Goal: Transaction & Acquisition: Purchase product/service

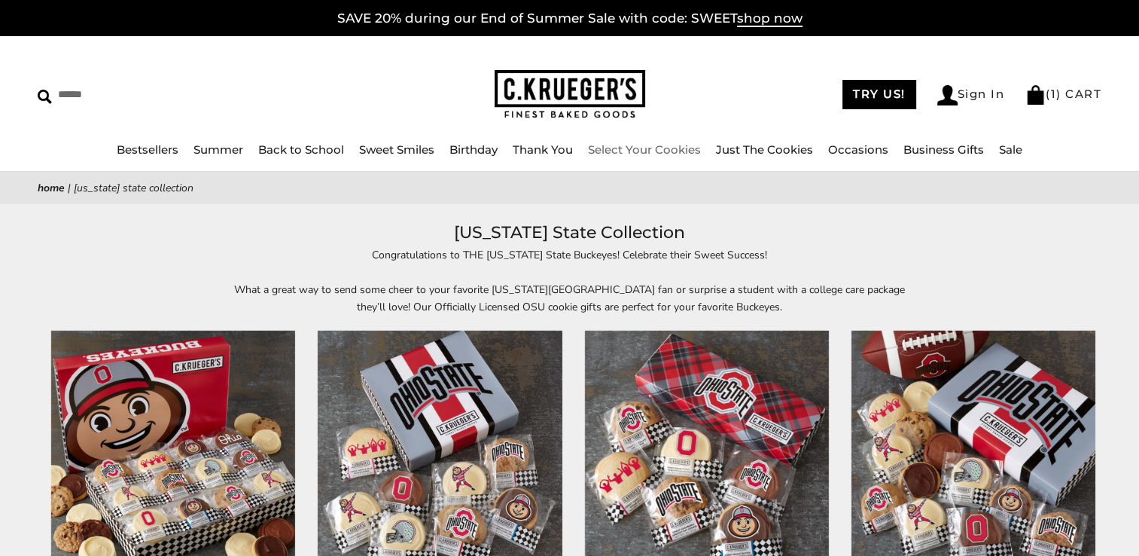
click at [667, 149] on link "Select Your Cookies" at bounding box center [644, 149] width 113 height 14
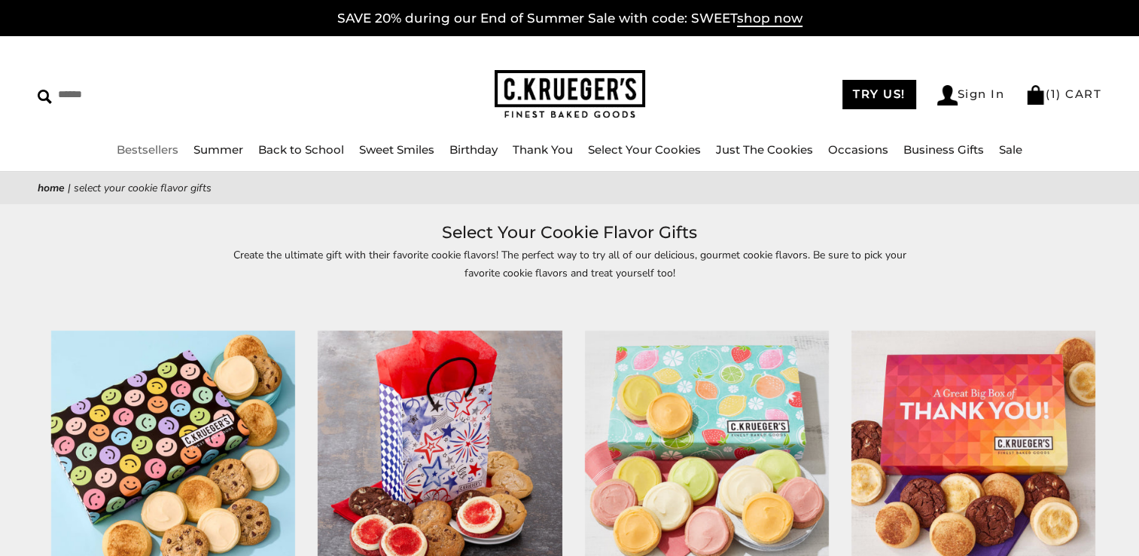
click at [146, 149] on link "Bestsellers" at bounding box center [148, 149] width 62 height 14
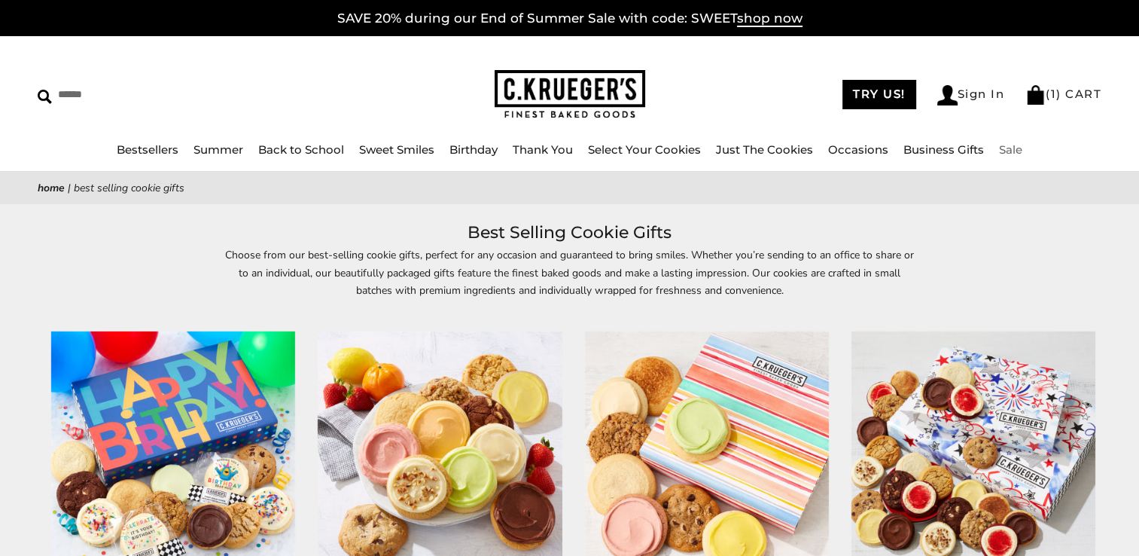
click at [1012, 146] on link "Sale" at bounding box center [1010, 149] width 23 height 14
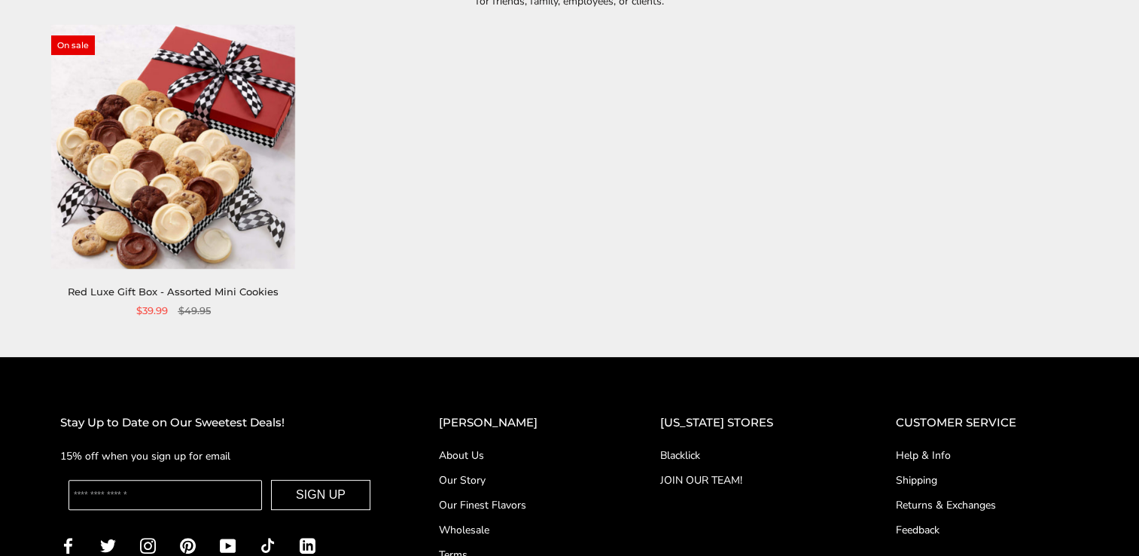
scroll to position [292, 0]
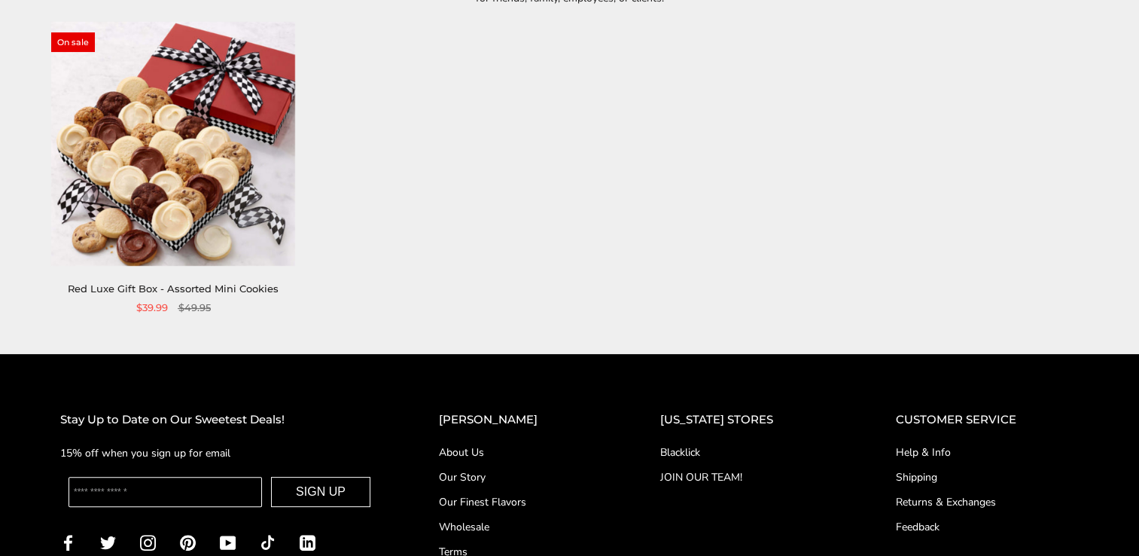
click at [163, 140] on img at bounding box center [173, 144] width 244 height 244
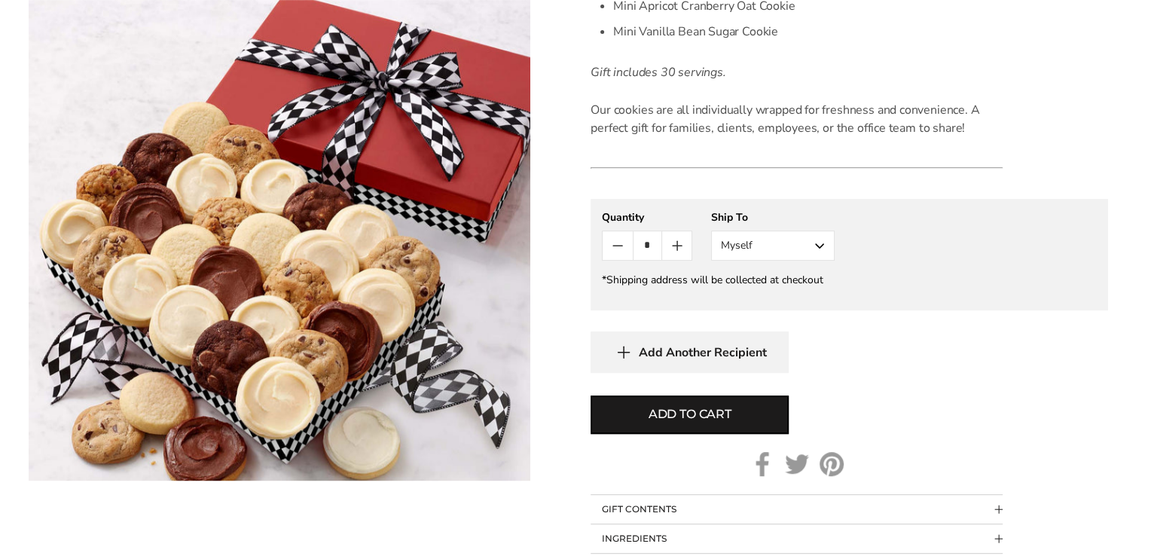
scroll to position [623, 0]
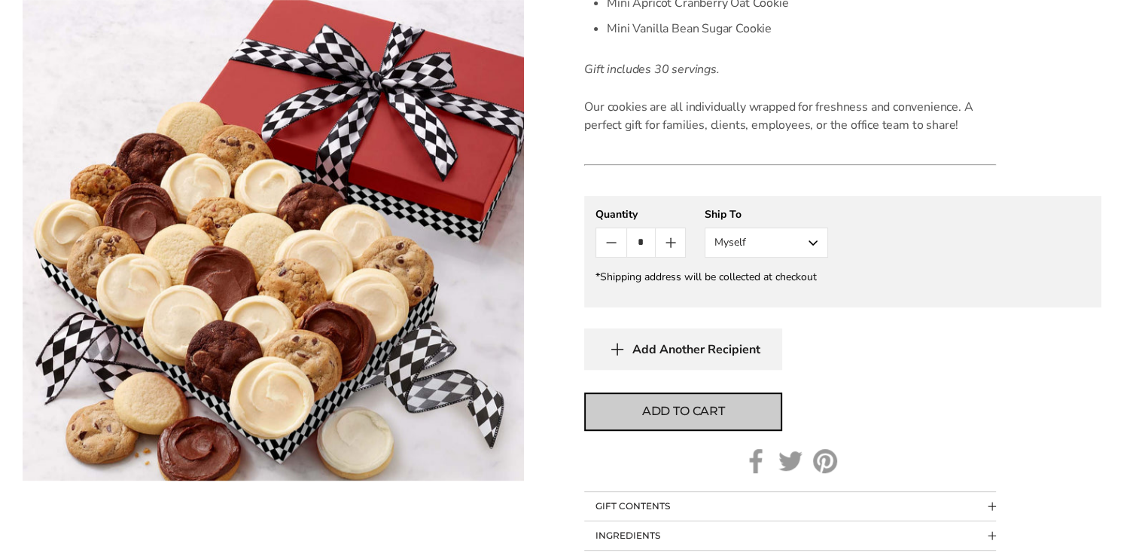
click at [709, 419] on span "Add to cart" at bounding box center [683, 411] width 83 height 18
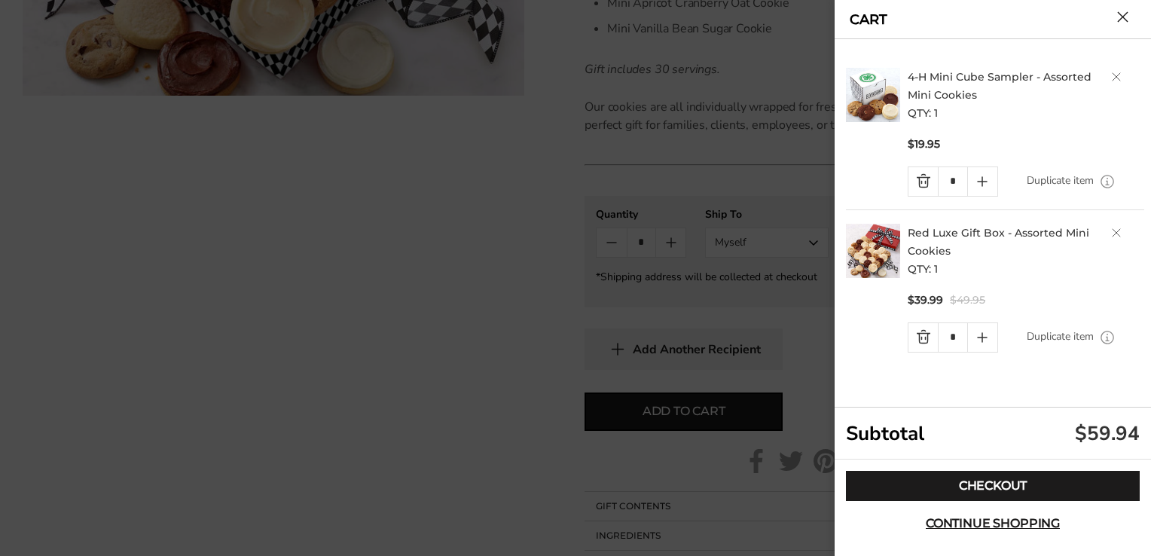
click at [919, 183] on link "Quantity minus button" at bounding box center [922, 181] width 29 height 29
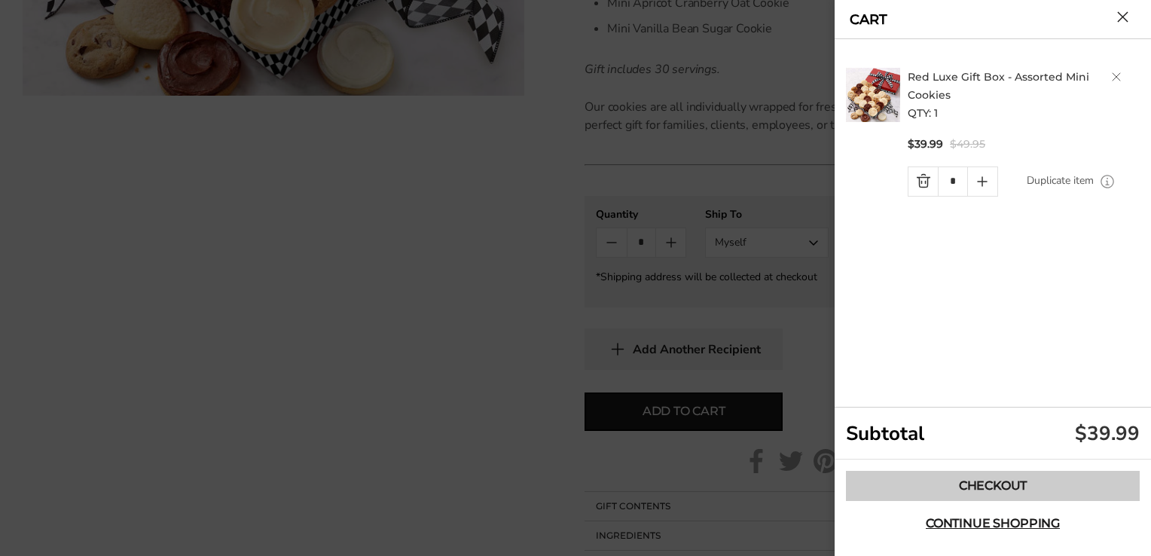
click at [985, 483] on link "Checkout" at bounding box center [993, 486] width 294 height 30
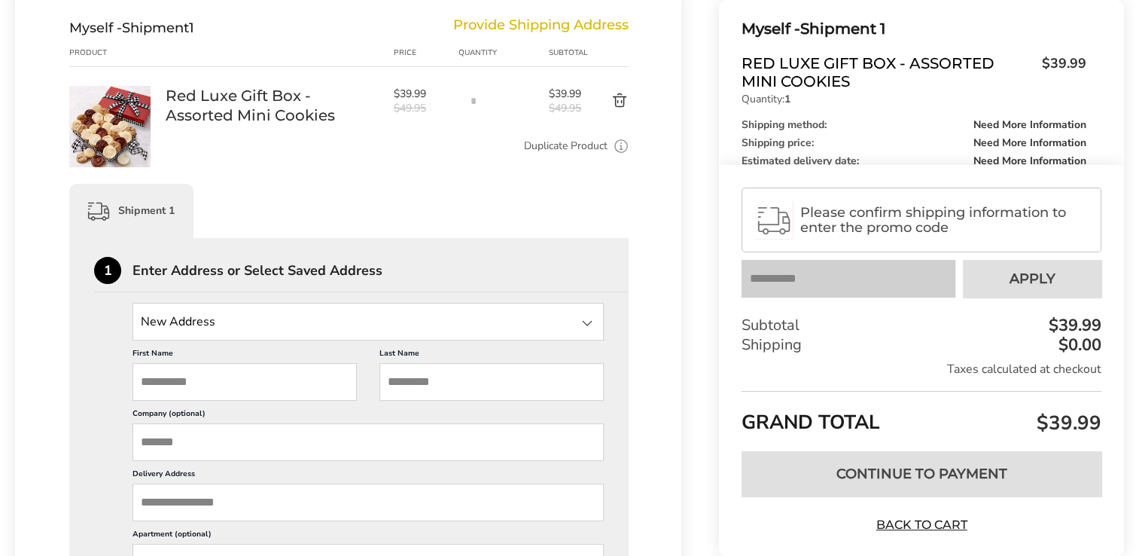
scroll to position [196, 0]
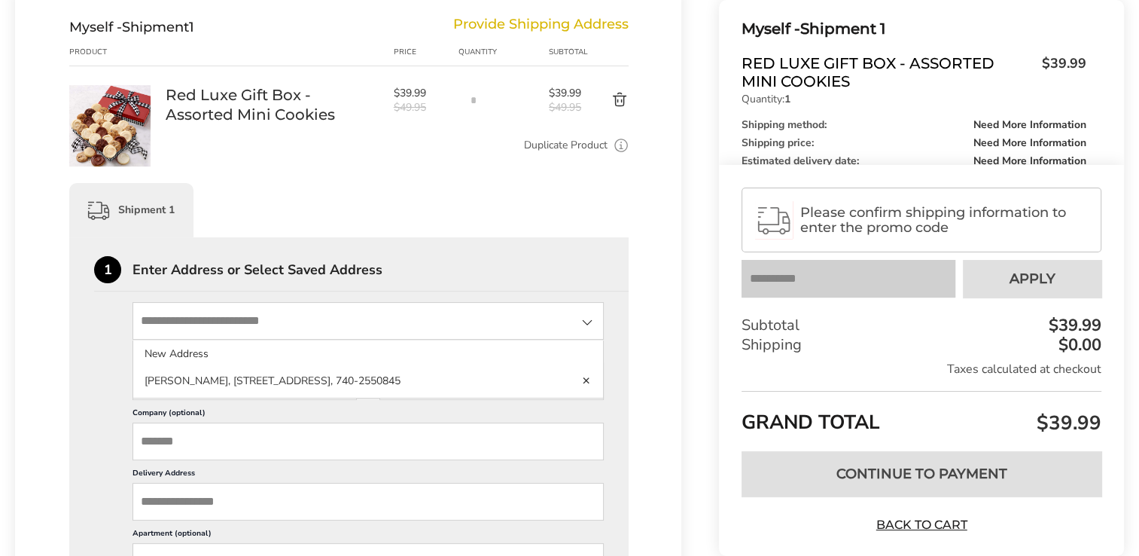
click at [185, 315] on input "State" at bounding box center [368, 321] width 471 height 38
type input "**********"
type input "******"
type input "*****"
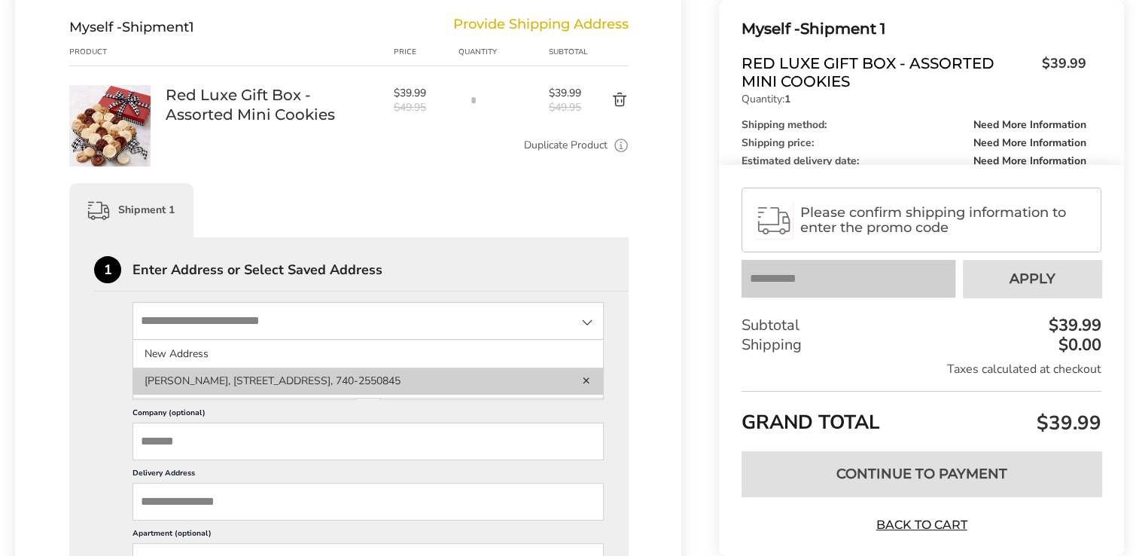
click at [198, 390] on li "Katrina Derry, 3300 Harvest Hills Rd, Zanesville, OH, 43701-9045, United States…" at bounding box center [368, 380] width 470 height 27
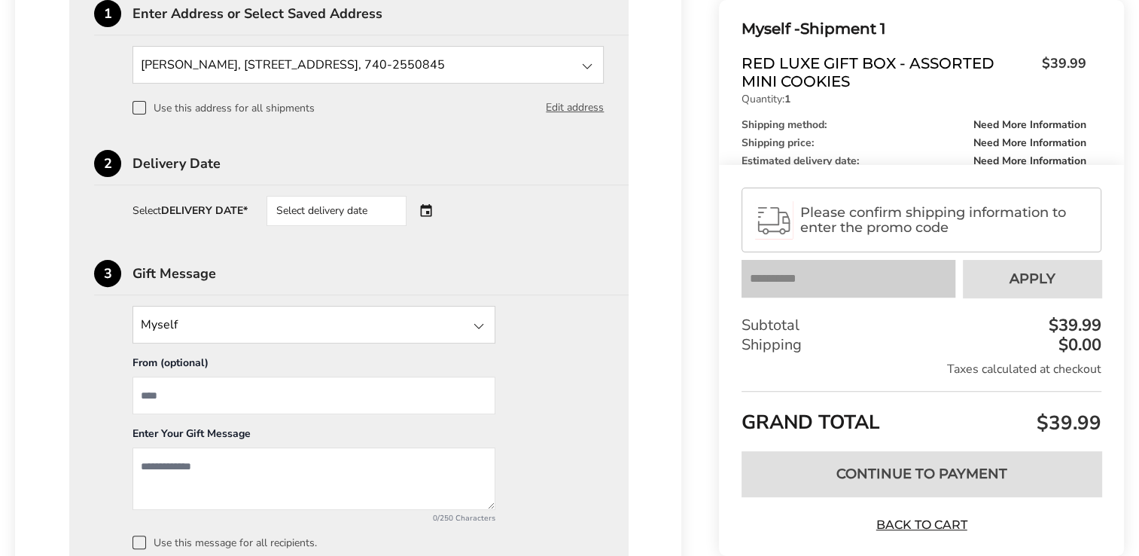
scroll to position [452, 0]
click at [431, 209] on div "Select delivery date" at bounding box center [358, 211] width 182 height 30
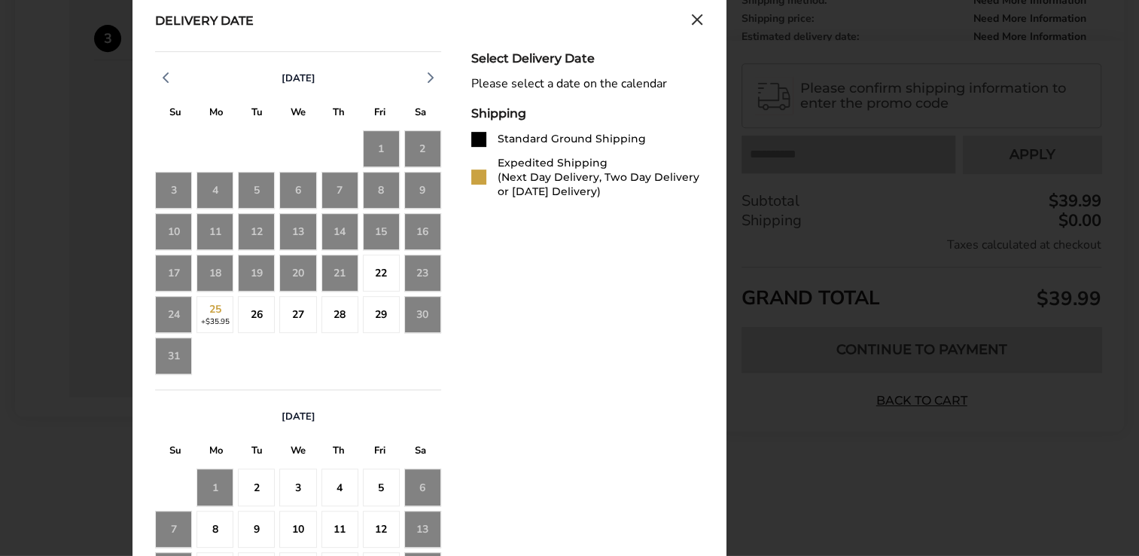
scroll to position [692, 0]
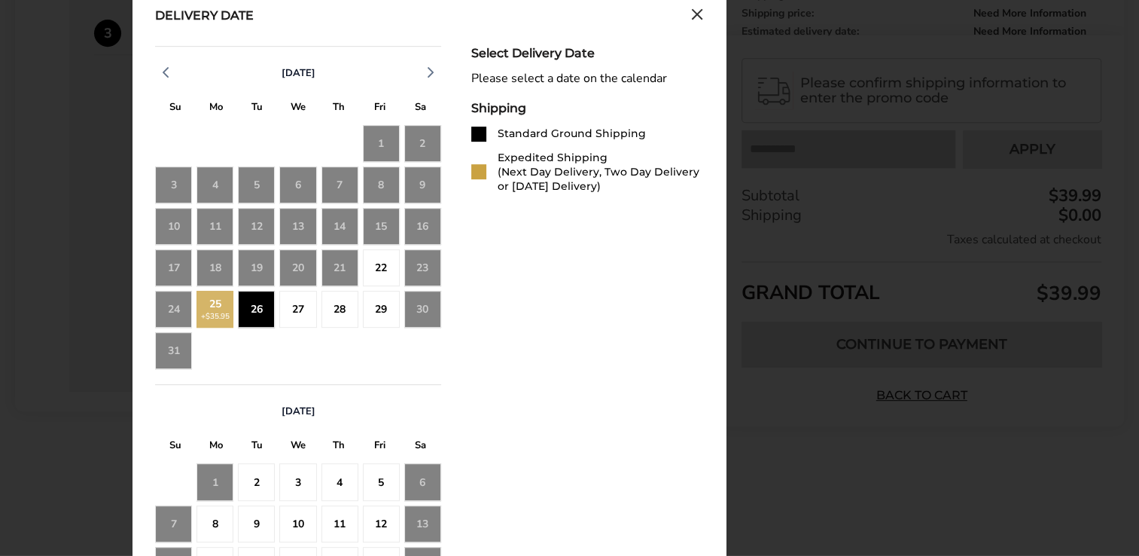
click at [376, 261] on div "22" at bounding box center [381, 267] width 37 height 37
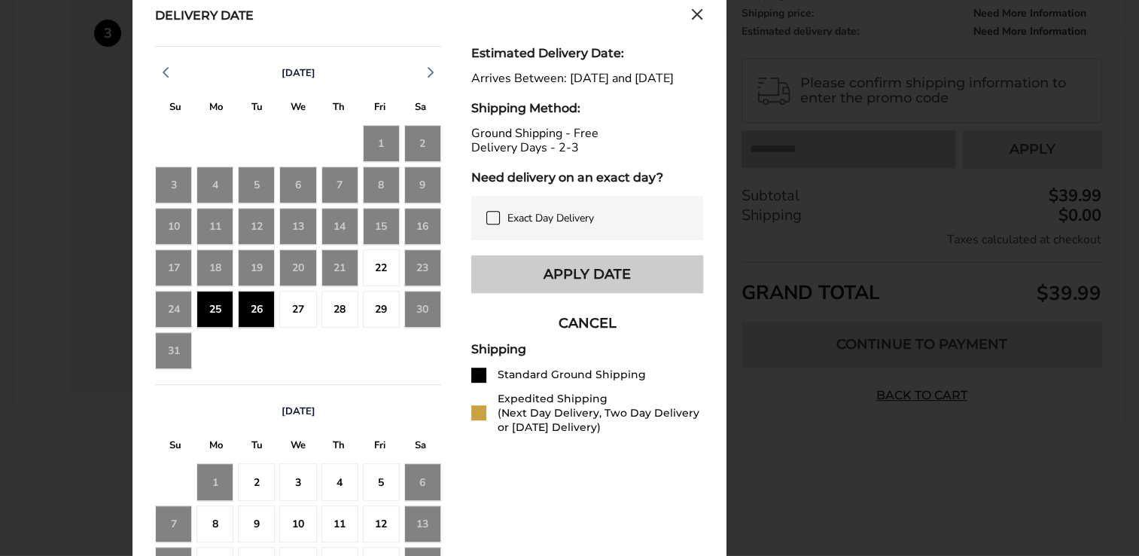
click at [592, 288] on button "Apply Date" at bounding box center [587, 274] width 232 height 38
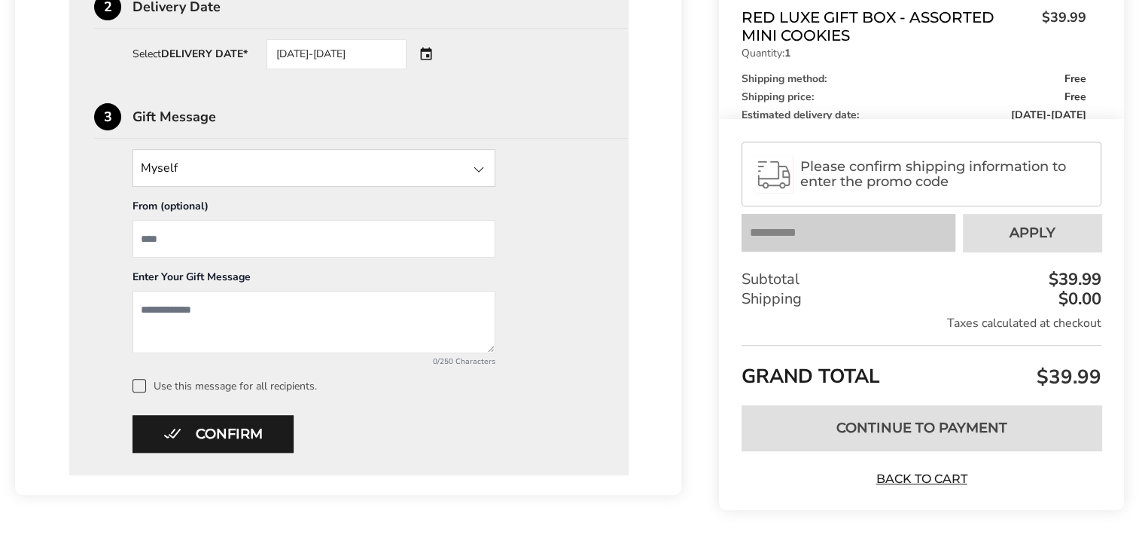
scroll to position [626, 0]
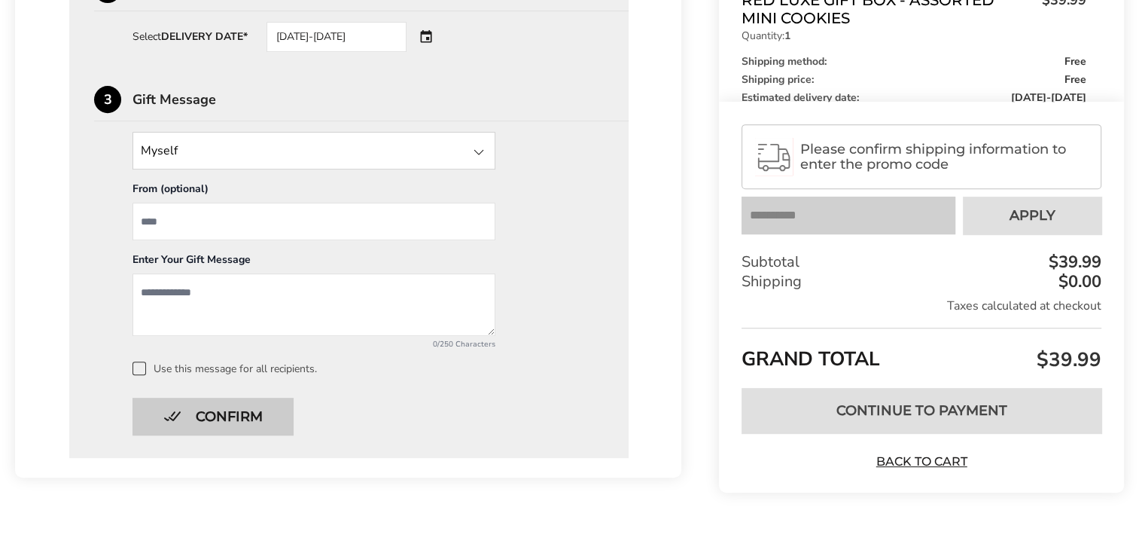
click at [208, 405] on button "Confirm" at bounding box center [213, 417] width 161 height 38
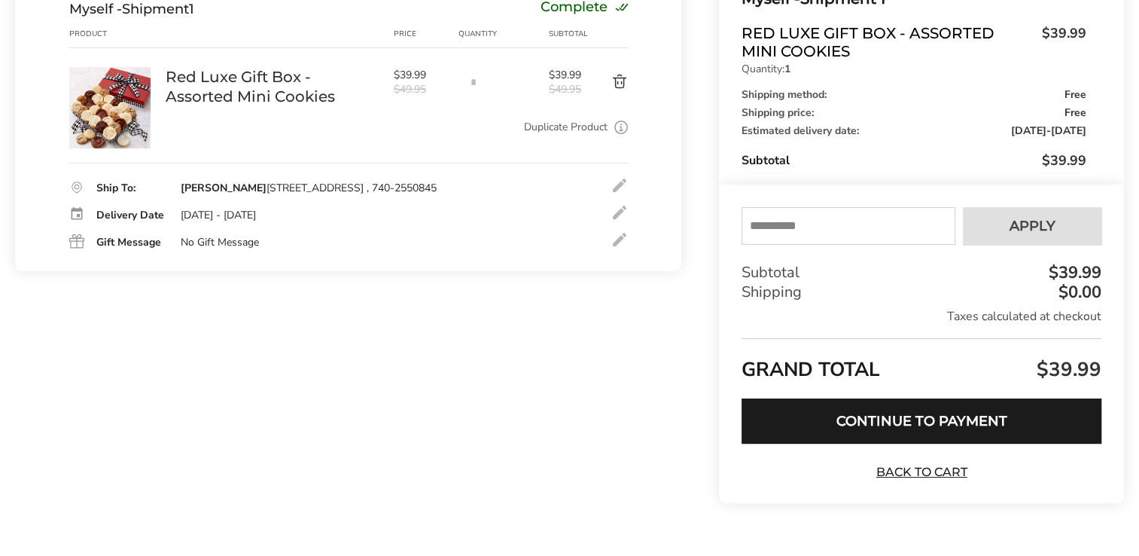
scroll to position [243, 0]
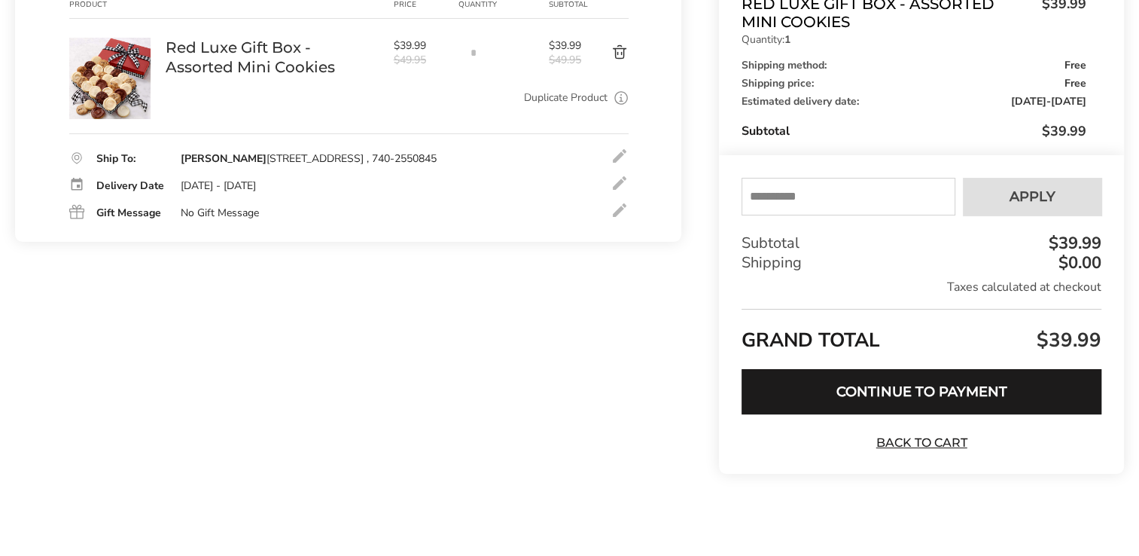
click at [786, 181] on input "text" at bounding box center [849, 197] width 214 height 38
type input "*****"
click at [1061, 203] on button "Apply" at bounding box center [1032, 197] width 139 height 38
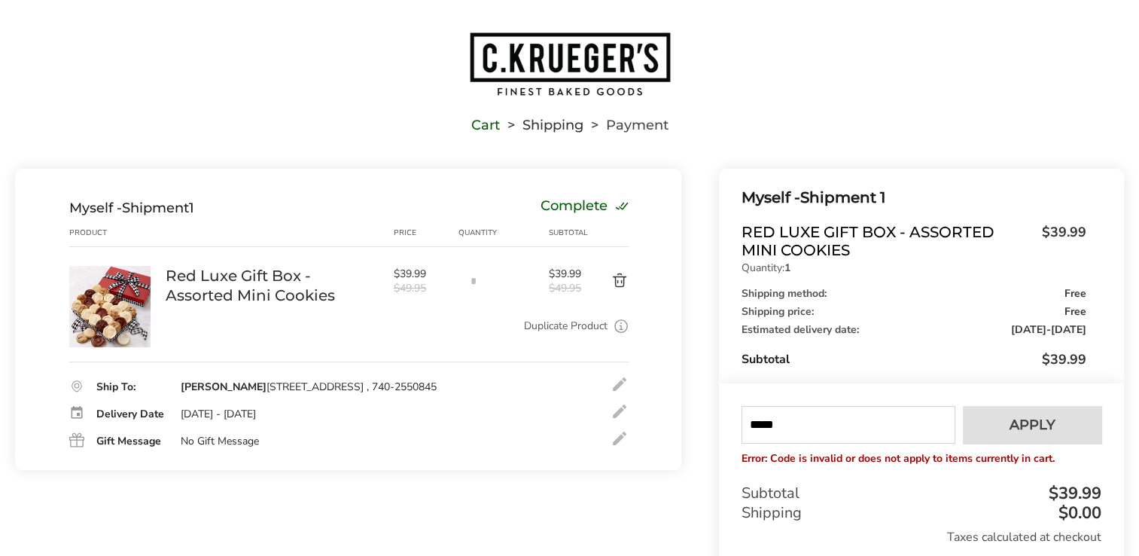
scroll to position [0, 0]
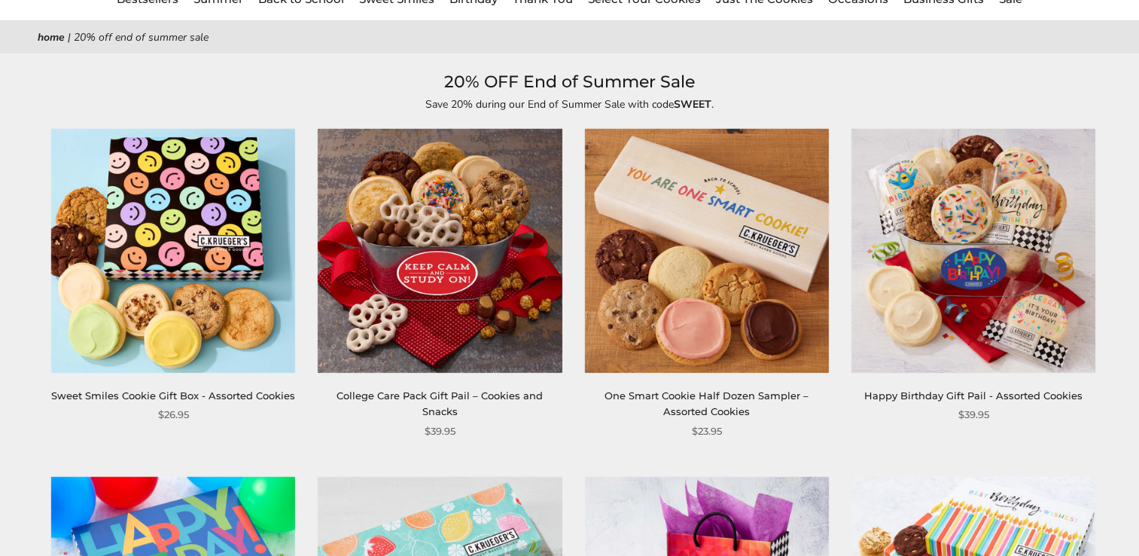
scroll to position [151, 0]
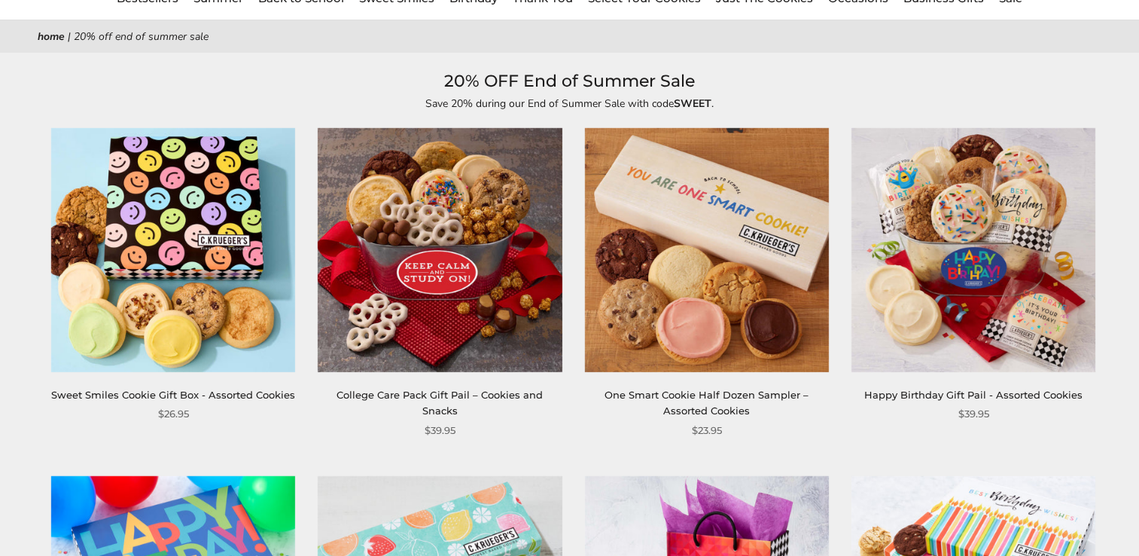
click at [462, 301] on img at bounding box center [440, 250] width 244 height 244
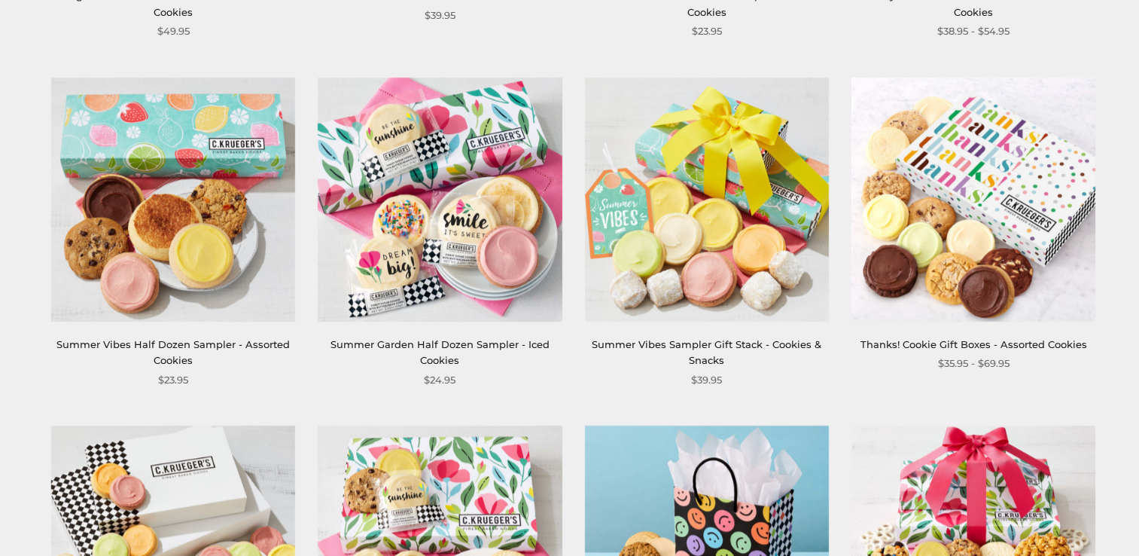
scroll to position [1251, 0]
